Goal: Find specific page/section: Find specific page/section

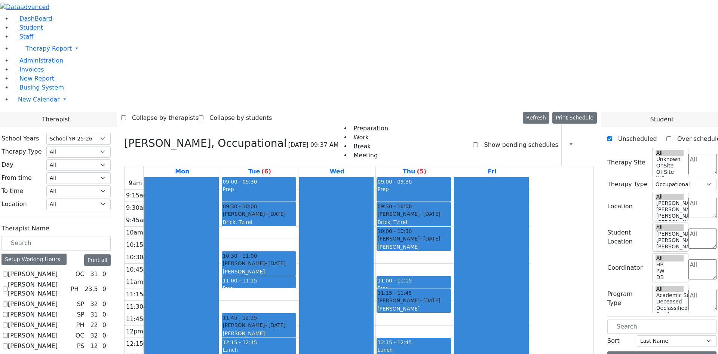
select select "212"
select select "1"
click at [30, 31] on span "Student" at bounding box center [31, 27] width 24 height 7
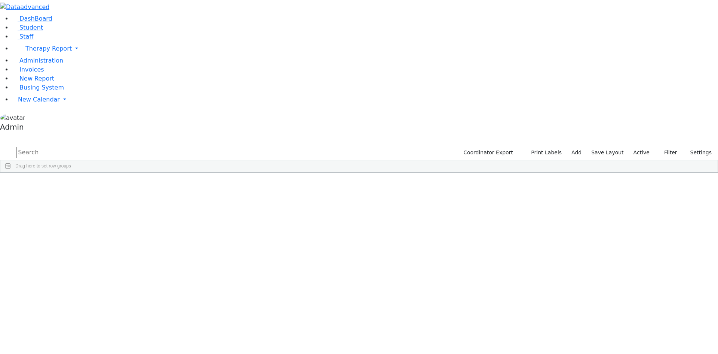
click at [94, 147] on input "text" at bounding box center [55, 152] width 78 height 11
type input "mul"
